Goal: Navigation & Orientation: Find specific page/section

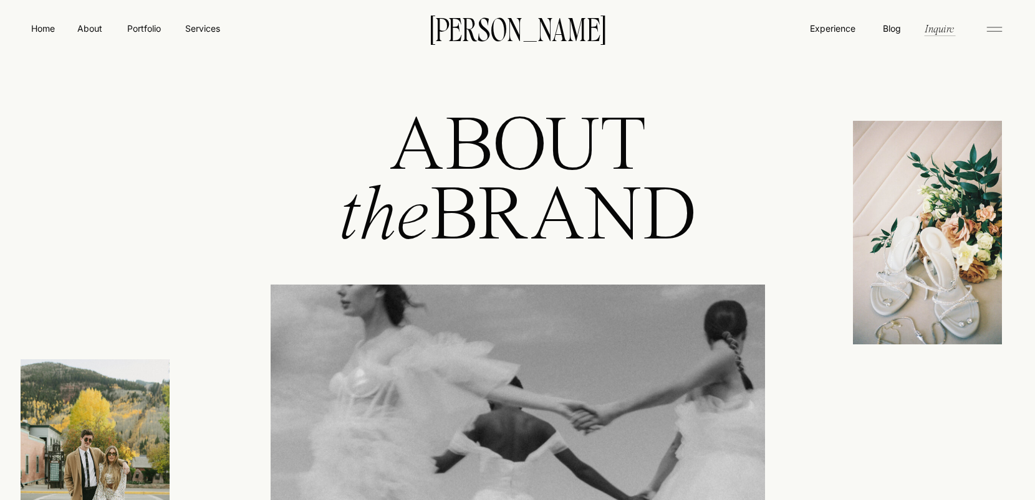
scroll to position [2, 0]
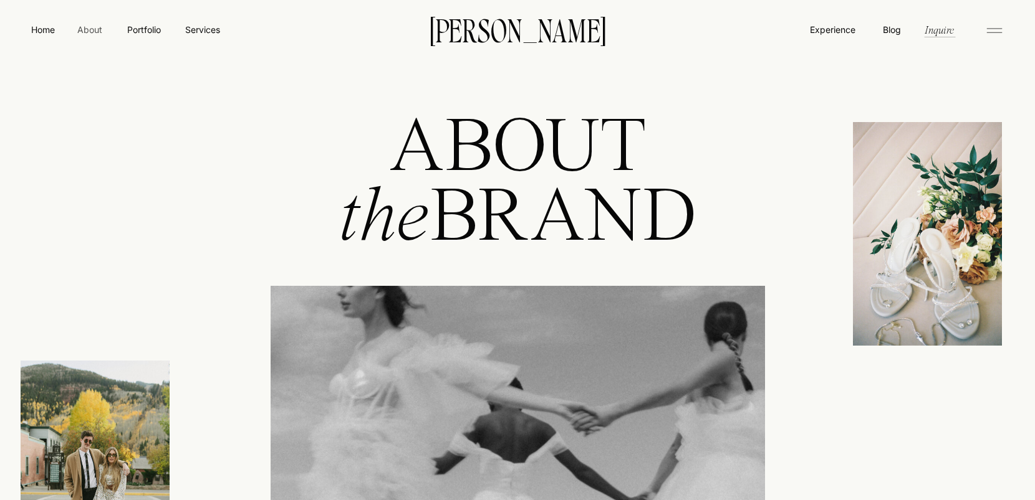
click at [87, 34] on nav "About" at bounding box center [89, 29] width 28 height 12
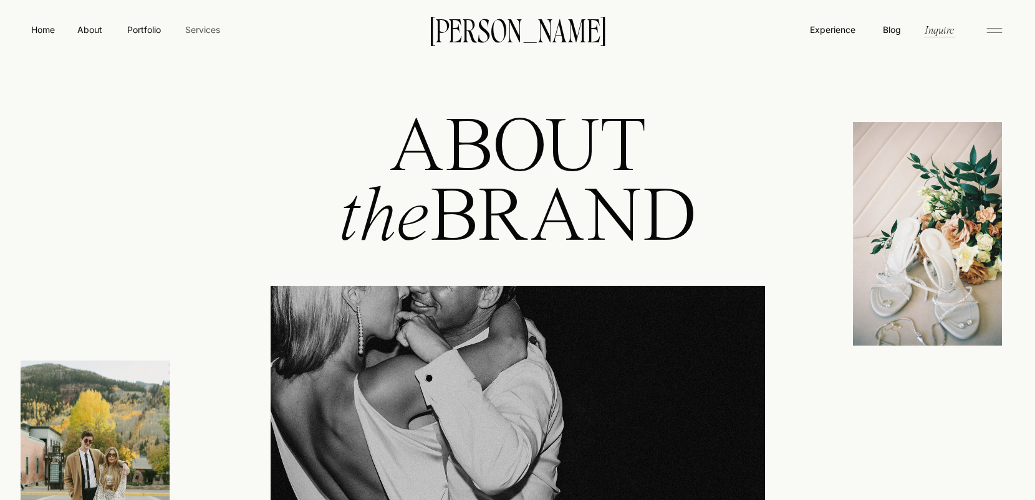
click at [209, 31] on nav "Services" at bounding box center [202, 29] width 37 height 13
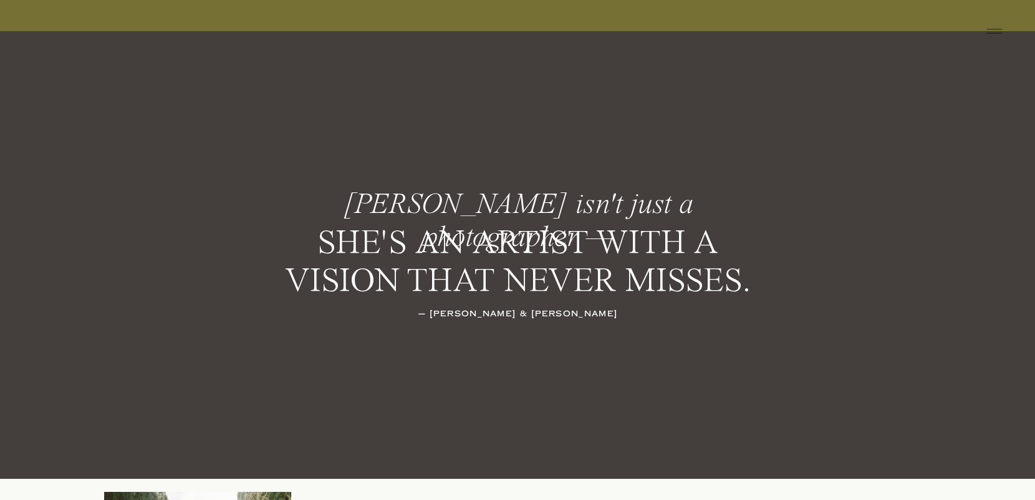
scroll to position [1730, 0]
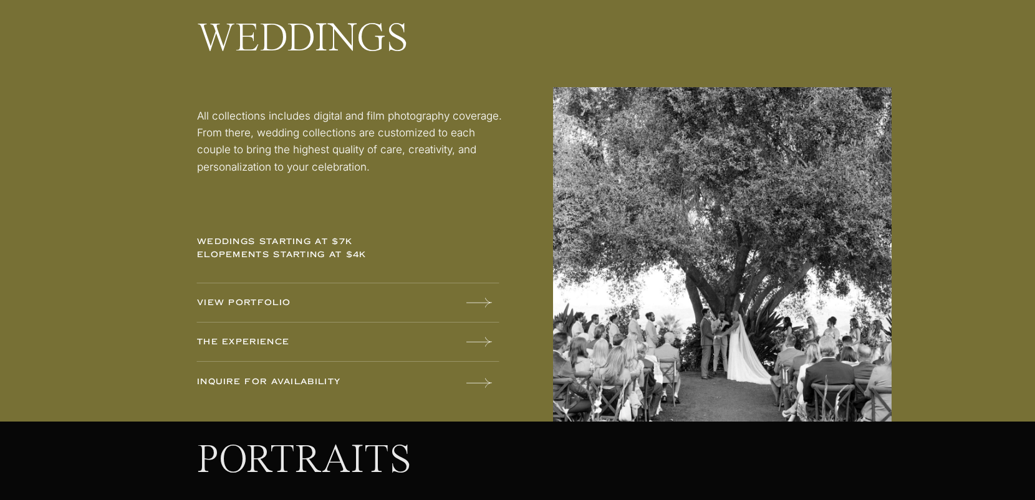
scroll to position [1677, 0]
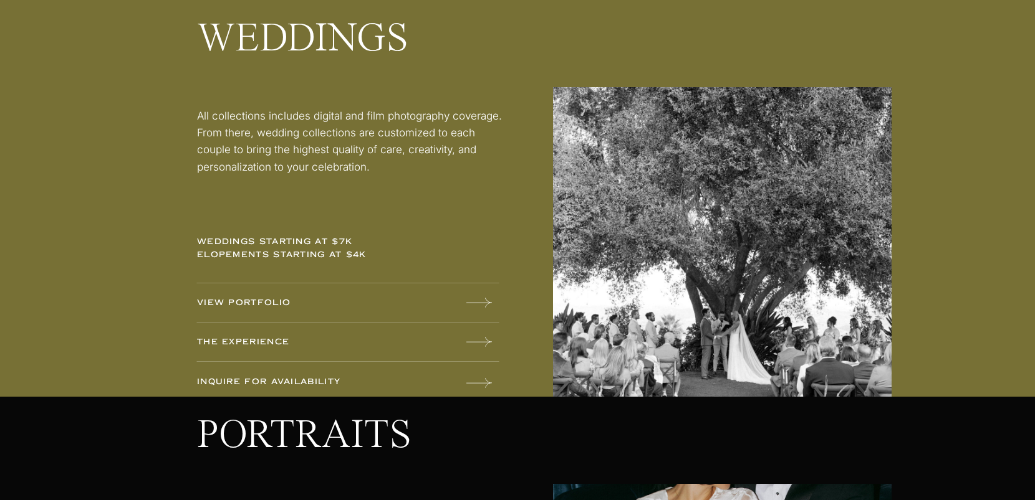
click at [479, 344] on icon at bounding box center [479, 342] width 26 height 25
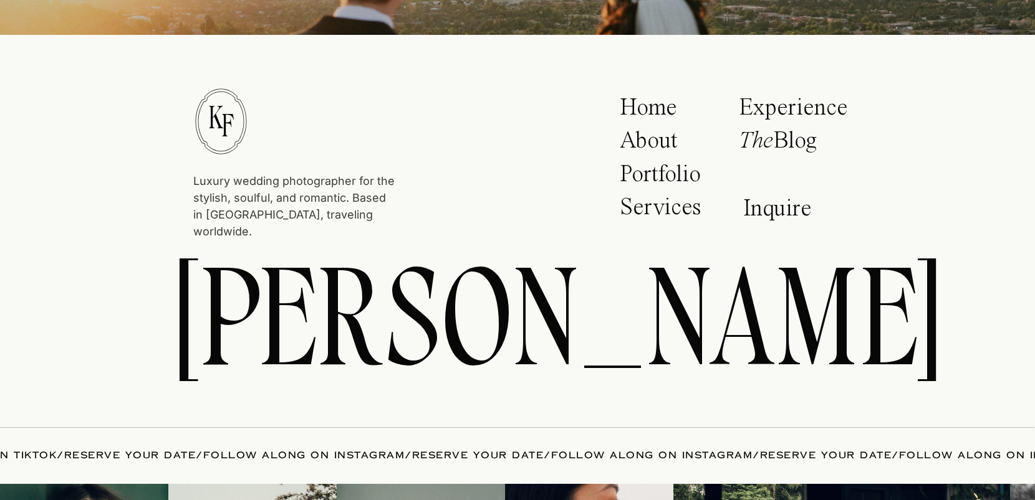
scroll to position [7659, 0]
